Goal: Task Accomplishment & Management: Manage account settings

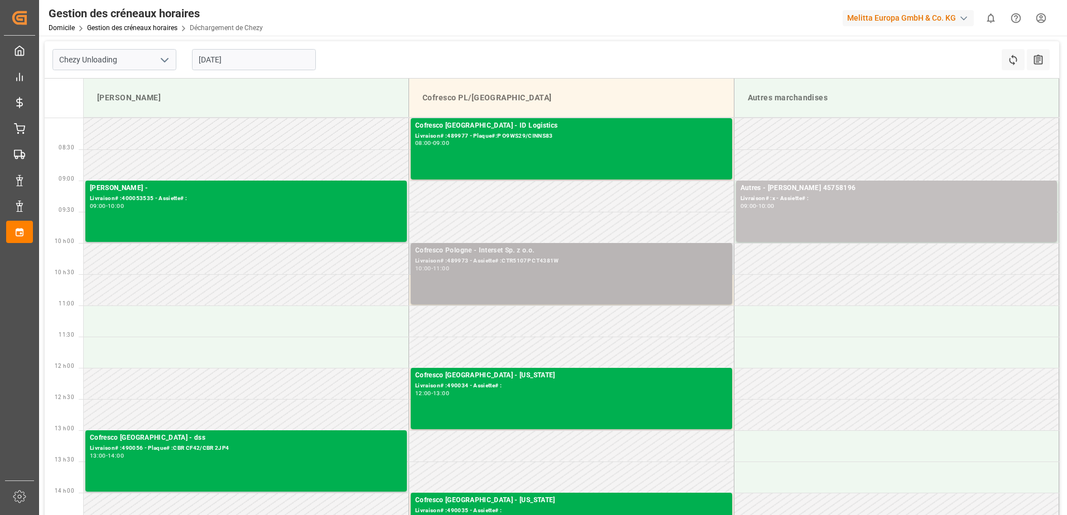
click at [458, 273] on div "Cofresco Pologne - Interset Sp. z o.o. Livraison# :489973 - Assiette# :CTR5107P…" at bounding box center [571, 273] width 312 height 57
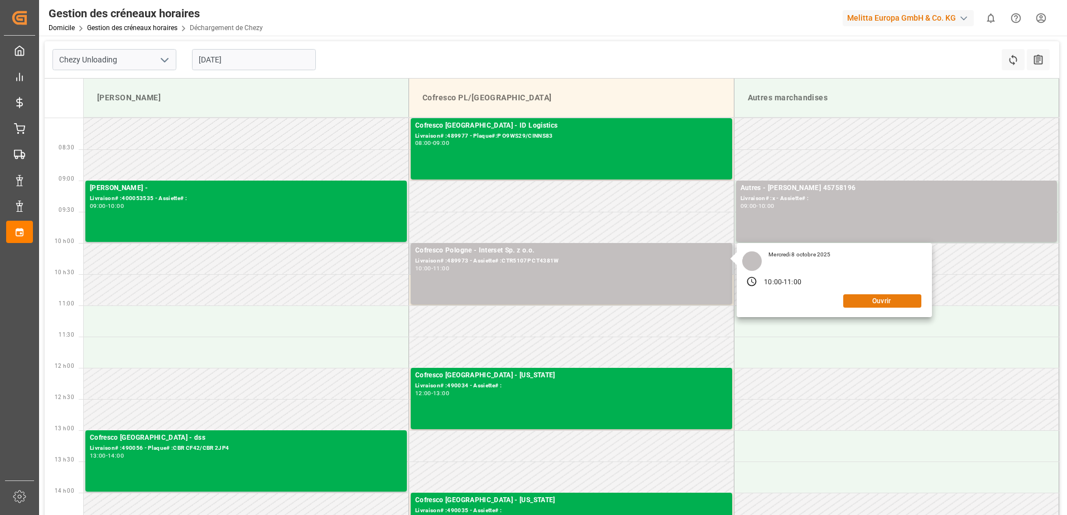
click at [909, 302] on button "Ouvrir" at bounding box center [882, 301] width 78 height 13
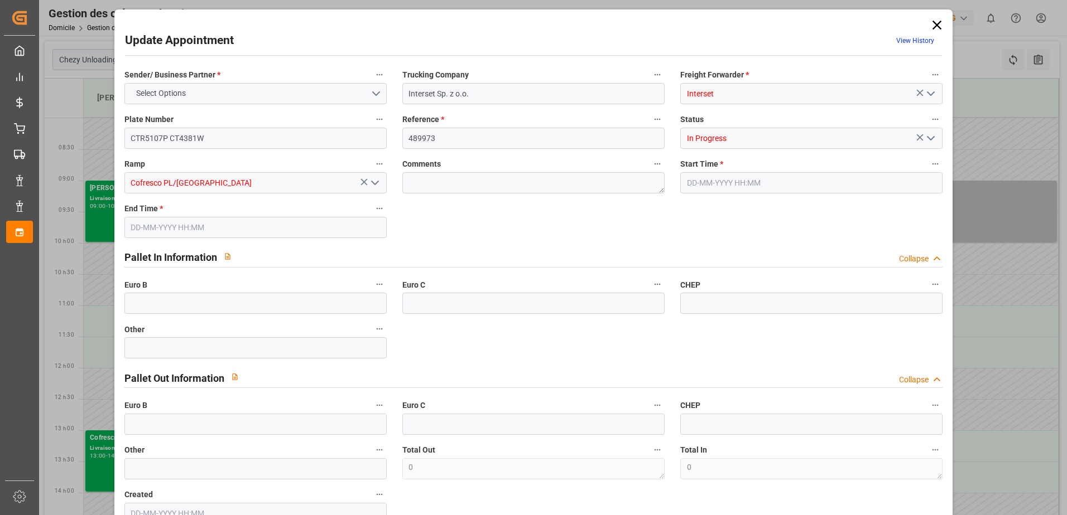
type input "[DATE] 10:00"
type input "[DATE] 11:00"
type input "[DATE] 11:10"
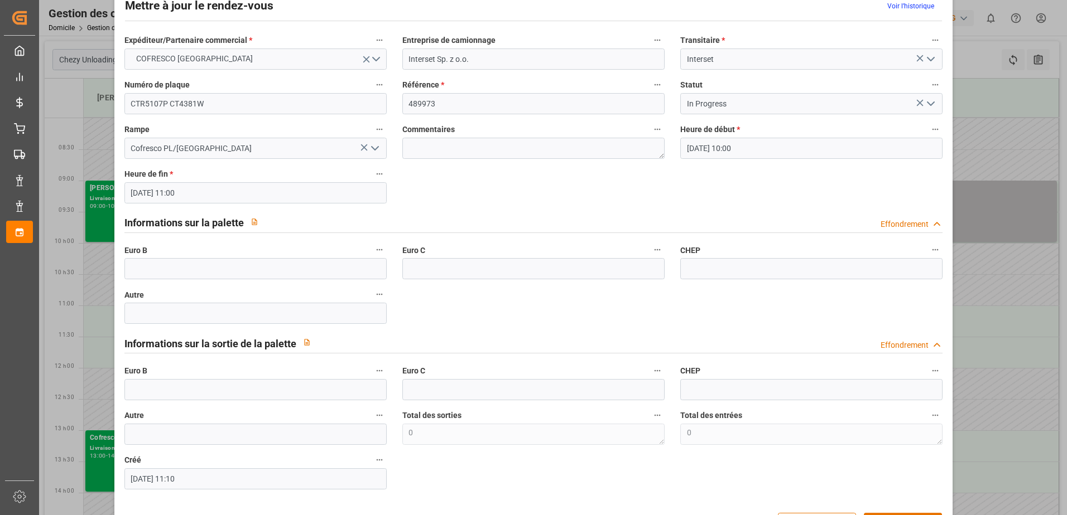
scroll to position [74, 0]
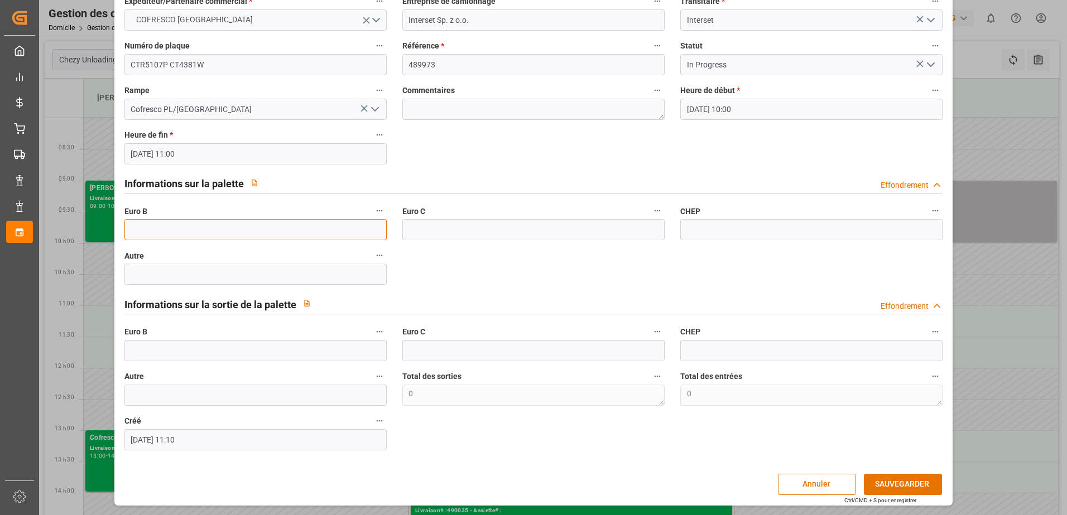
click at [182, 230] on input "text" at bounding box center [255, 229] width 262 height 21
type input "33"
click at [926, 69] on icon "Ouvrir le menu" at bounding box center [930, 64] width 13 height 13
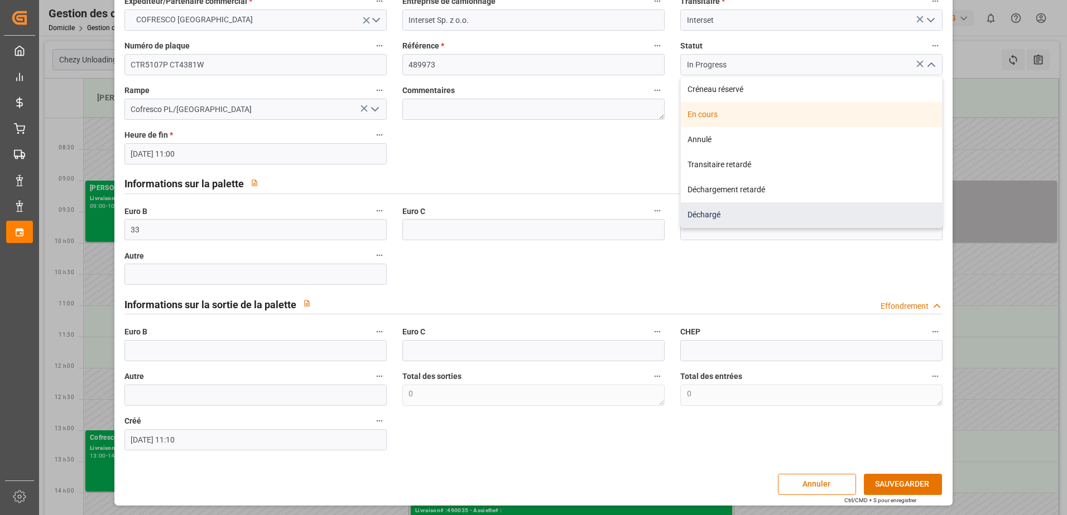
click at [745, 215] on div "Déchargé" at bounding box center [811, 215] width 261 height 25
type input "Unloaded"
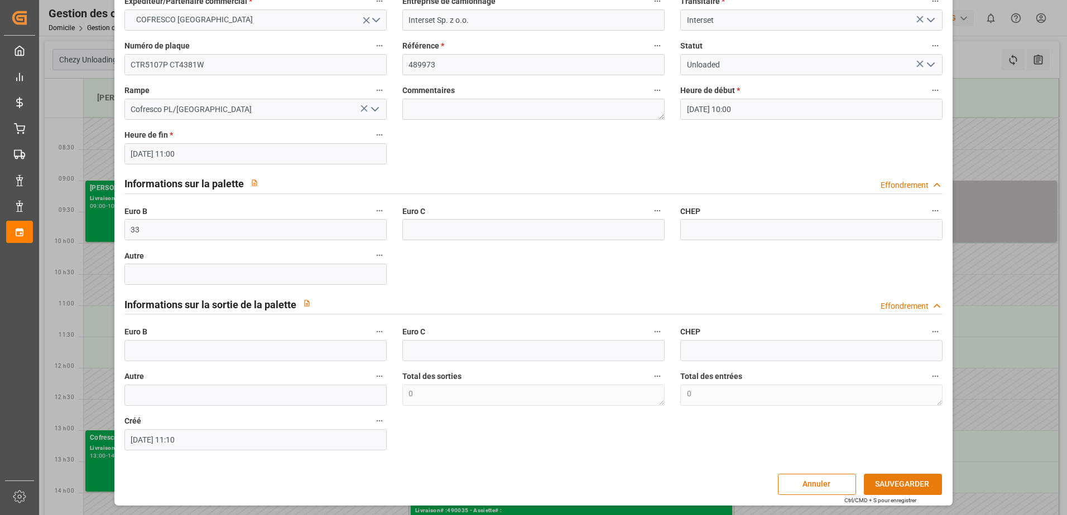
click at [913, 481] on button "SAUVEGARDER" at bounding box center [903, 484] width 78 height 21
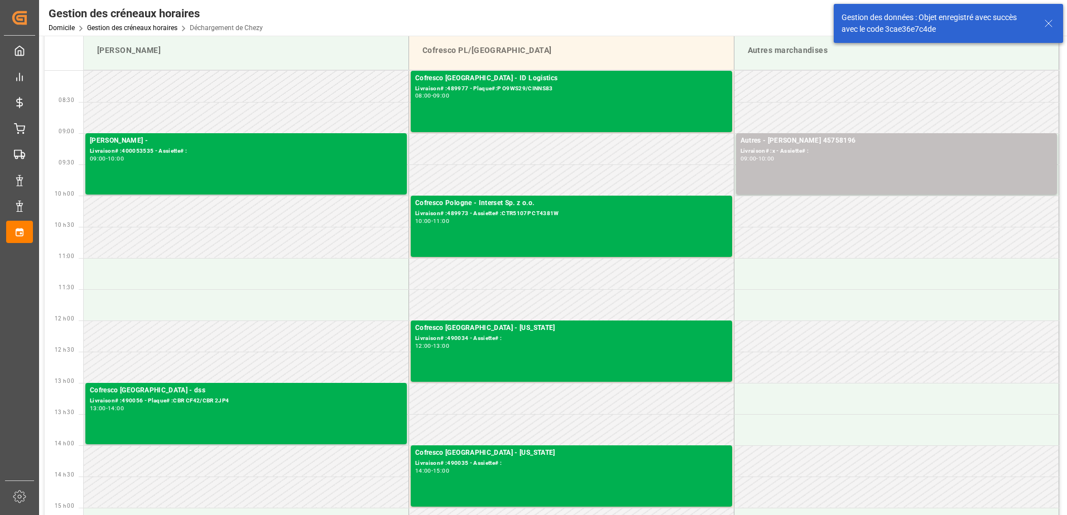
scroll to position [0, 0]
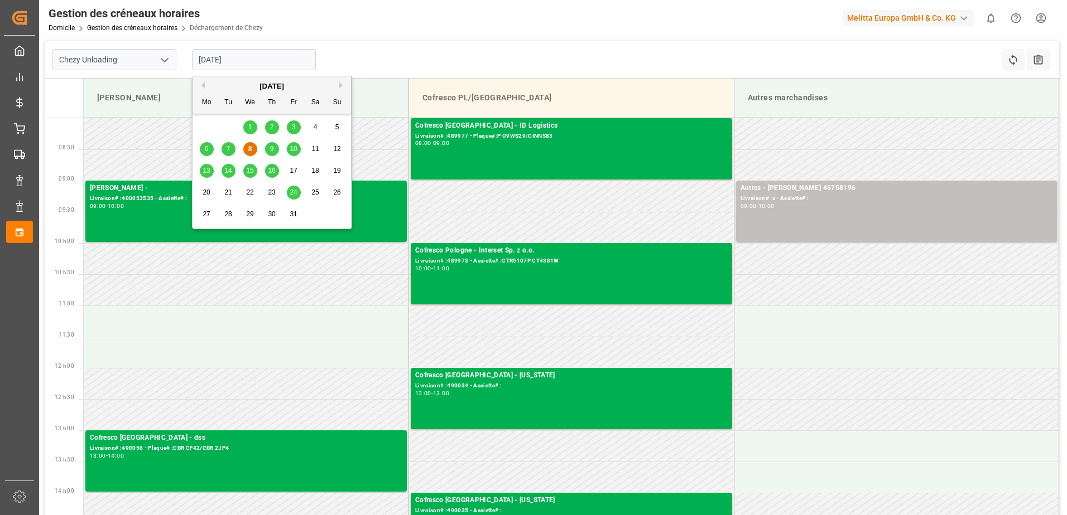
click at [208, 60] on input "[DATE]" at bounding box center [254, 59] width 124 height 21
click at [231, 149] on div "7" at bounding box center [228, 149] width 14 height 13
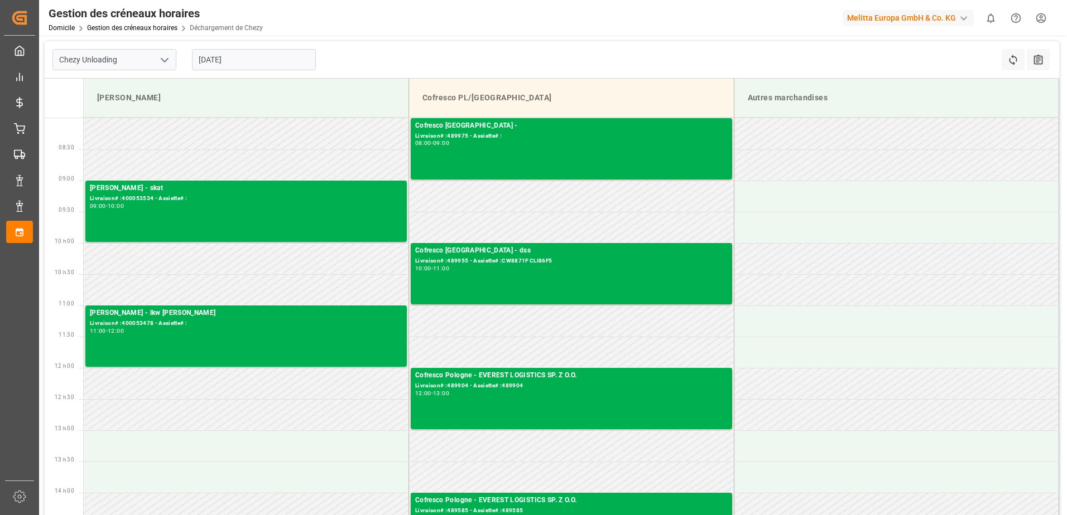
click at [209, 64] on input "[DATE]" at bounding box center [254, 59] width 124 height 21
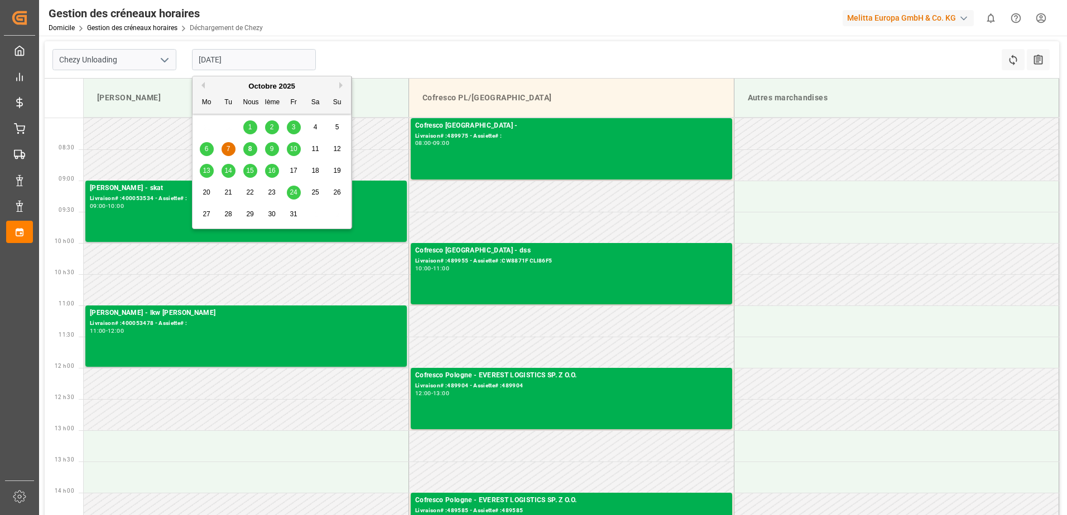
click at [270, 152] on span "9" at bounding box center [272, 149] width 4 height 8
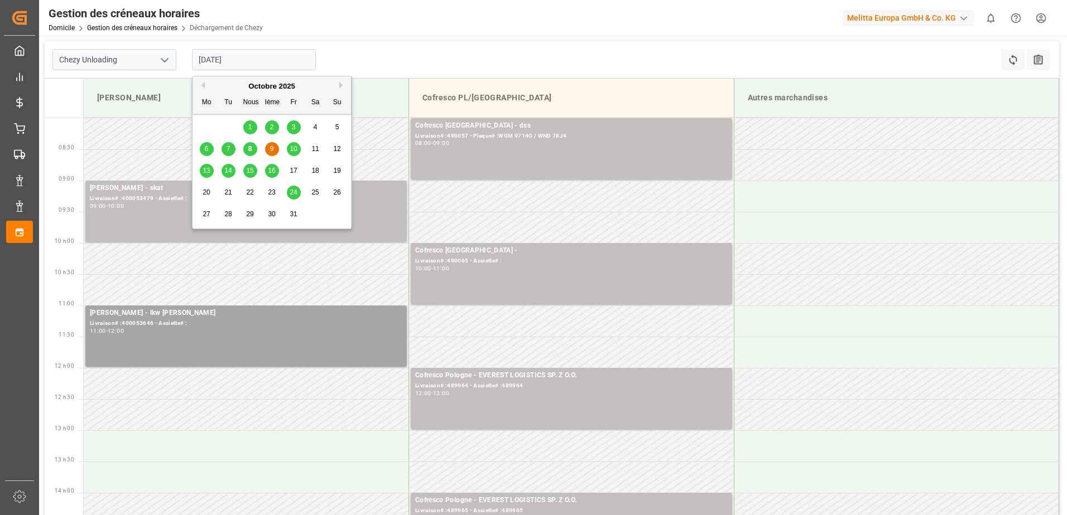
click at [248, 61] on input "[DATE]" at bounding box center [254, 59] width 124 height 21
click at [228, 150] on span "7" at bounding box center [229, 149] width 4 height 8
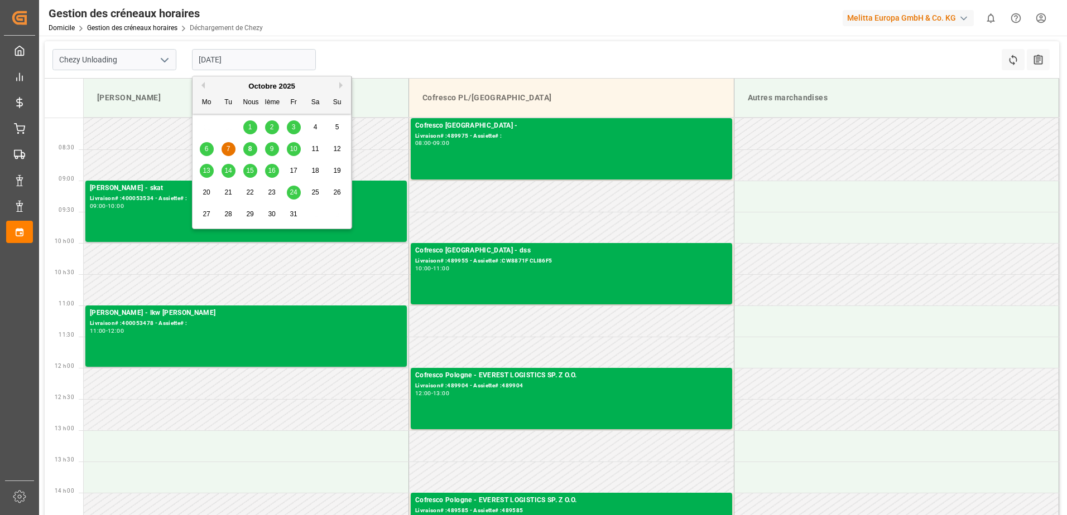
click at [264, 61] on input "[DATE]" at bounding box center [254, 59] width 124 height 21
click at [252, 148] on div "8" at bounding box center [250, 149] width 14 height 13
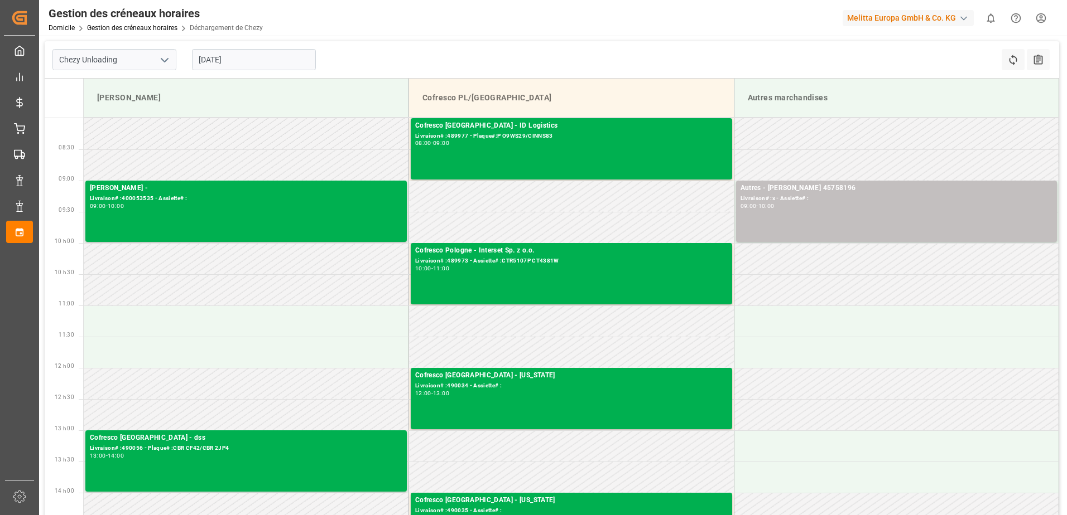
click at [256, 56] on input "[DATE]" at bounding box center [254, 59] width 124 height 21
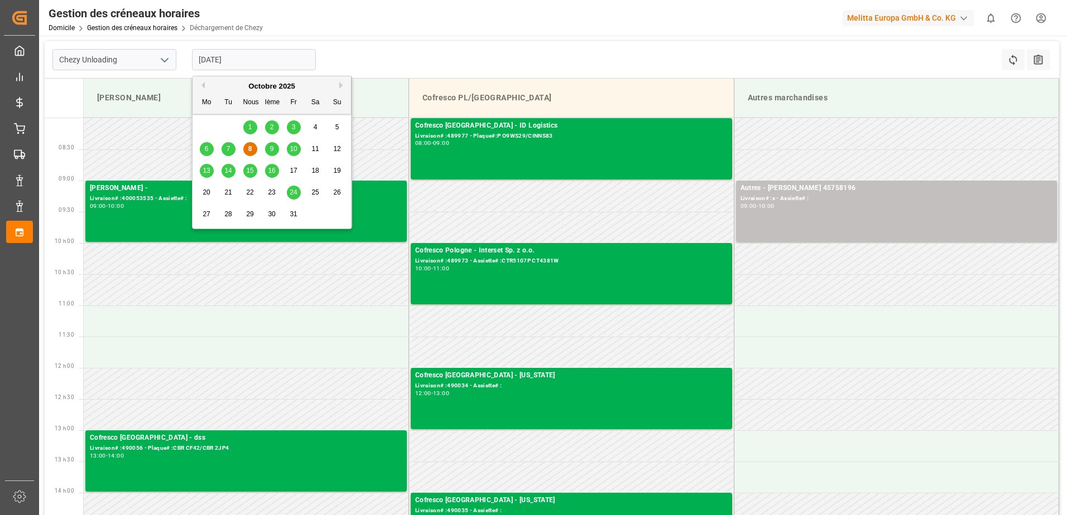
click at [273, 150] on span "9" at bounding box center [272, 149] width 4 height 8
type input "[DATE]"
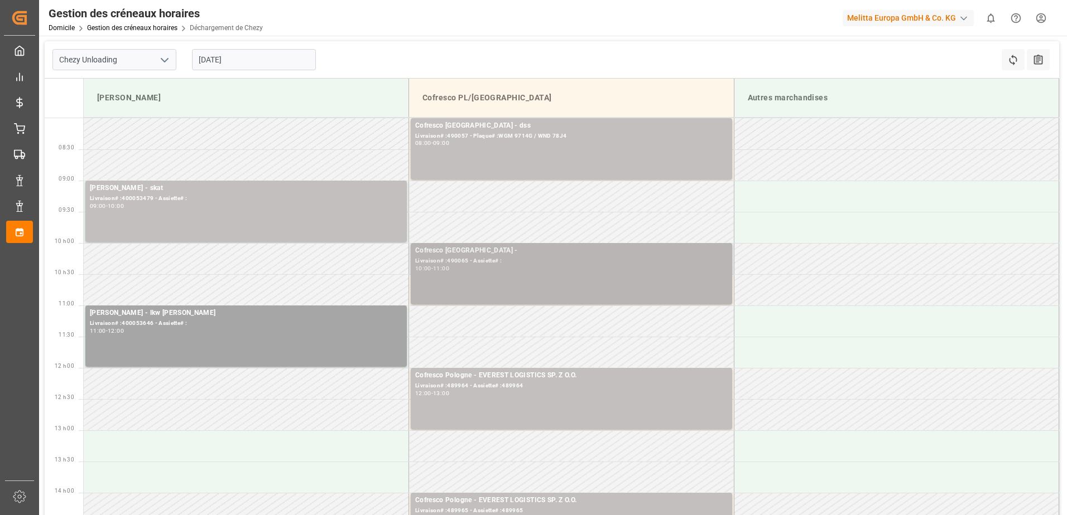
click at [582, 258] on div "Livraison# :490065 - Assiette# :" at bounding box center [571, 261] width 312 height 9
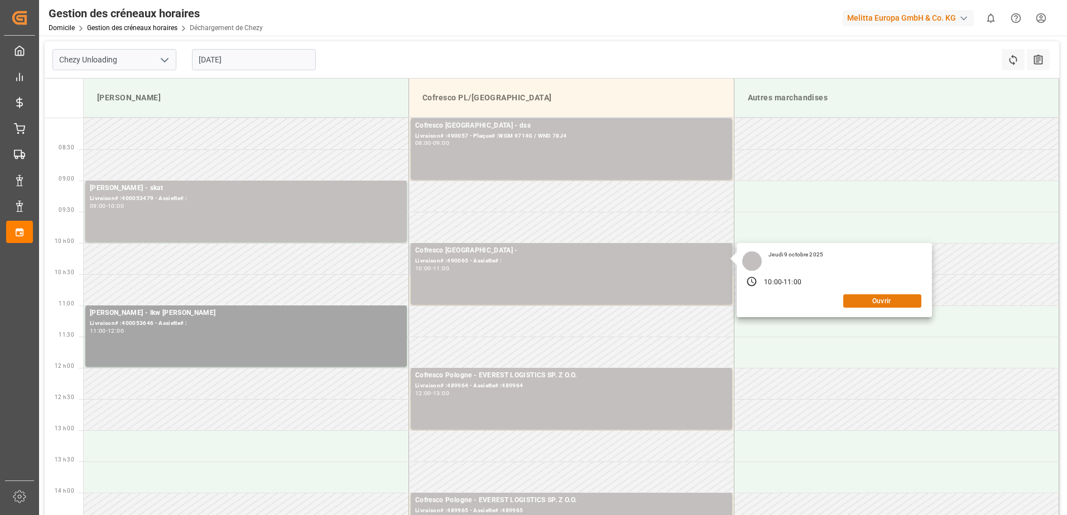
click at [874, 299] on button "Ouvrir" at bounding box center [882, 301] width 78 height 13
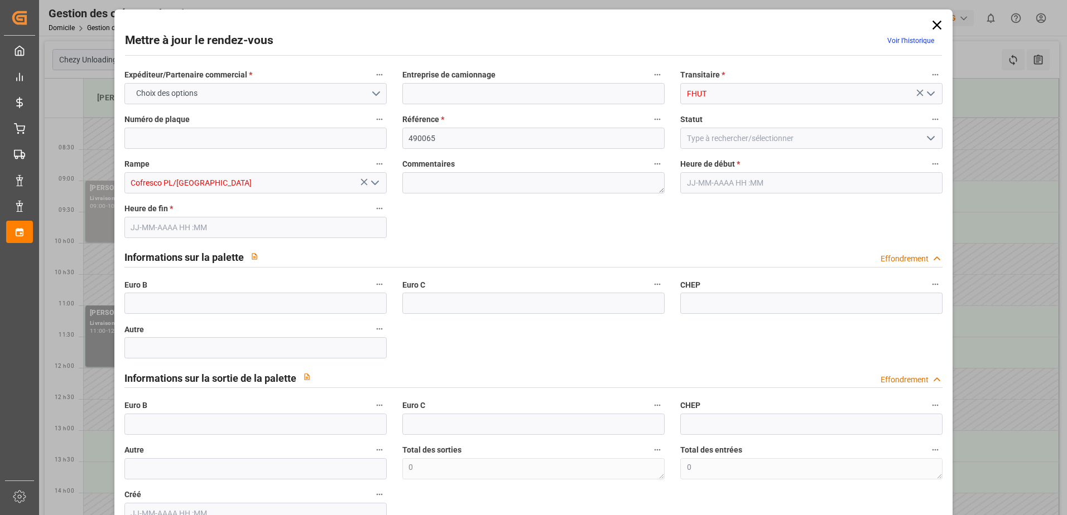
type input "[DATE] 10:00"
type input "[DATE] 11:00"
type input "[DATE] 10:39"
click at [931, 139] on icon "Ouvrir le menu" at bounding box center [930, 138] width 13 height 13
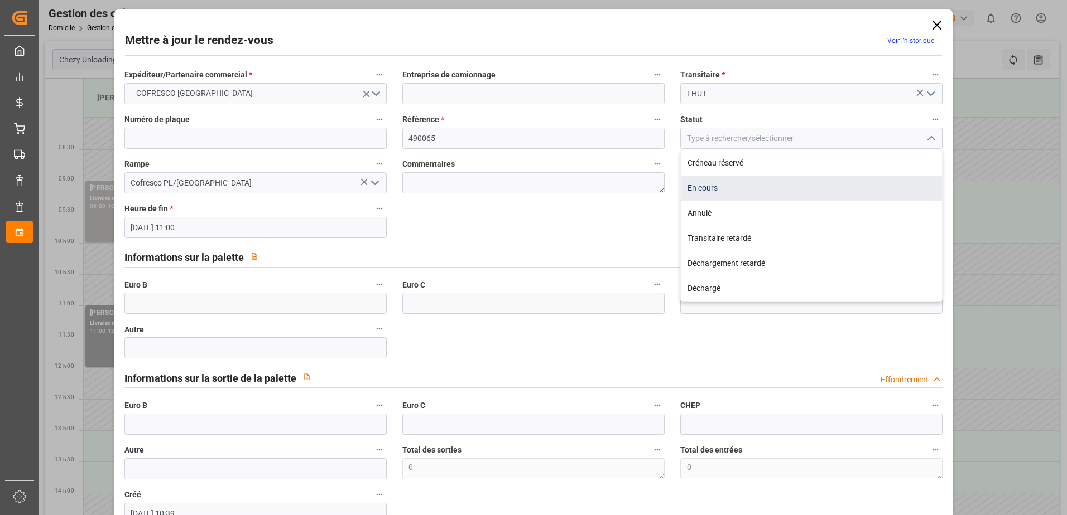
click at [710, 190] on div "En cours" at bounding box center [811, 188] width 261 height 25
type input "In Progress"
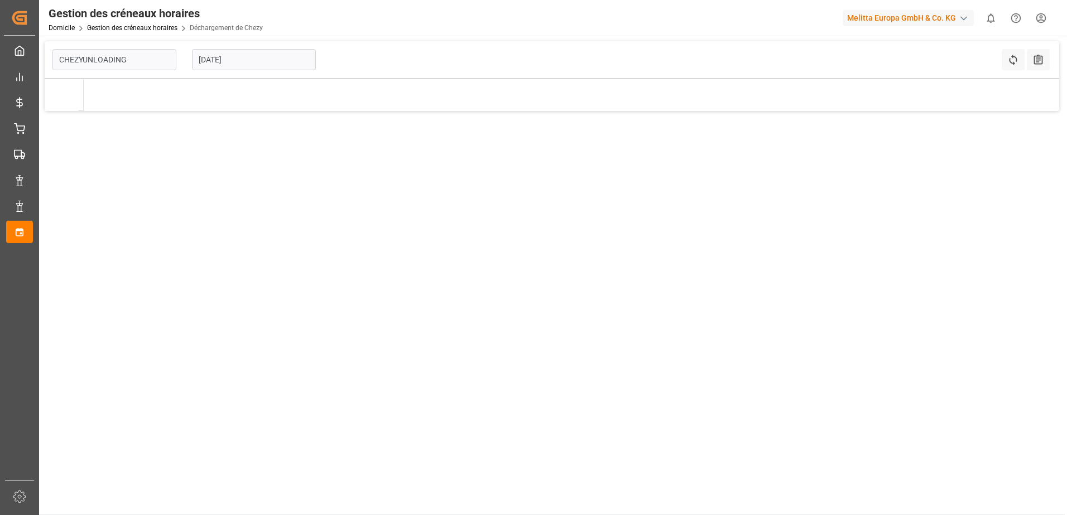
type input "Chezy Unloading"
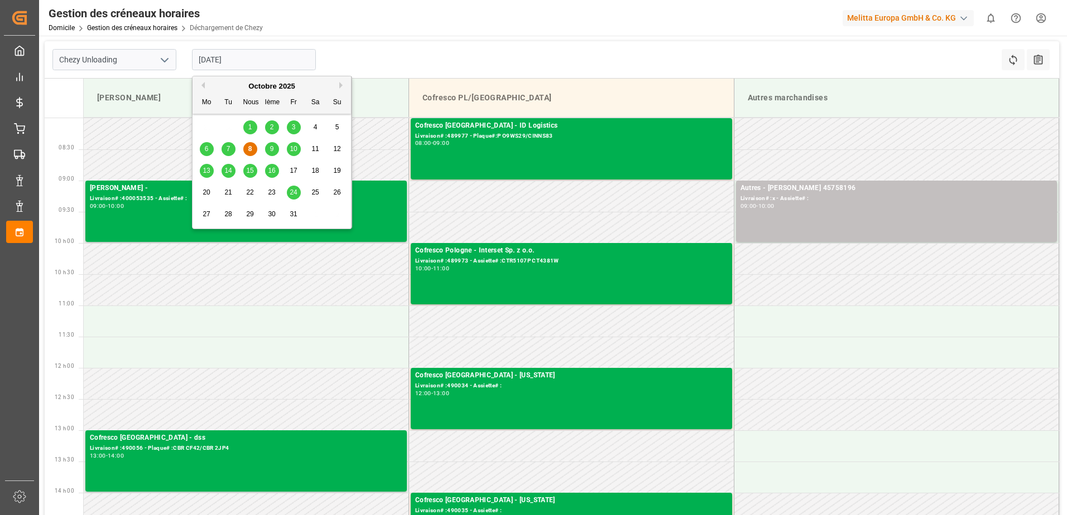
click at [202, 61] on input "[DATE]" at bounding box center [254, 59] width 124 height 21
click at [273, 152] on span "9" at bounding box center [272, 149] width 4 height 8
type input "[DATE]"
